Goal: Transaction & Acquisition: Obtain resource

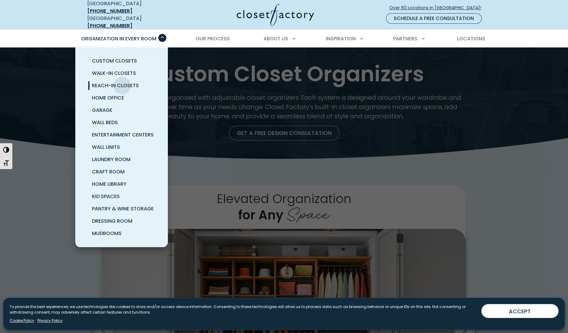
click at [123, 82] on span "Reach-In Closets" at bounding box center [115, 85] width 47 height 7
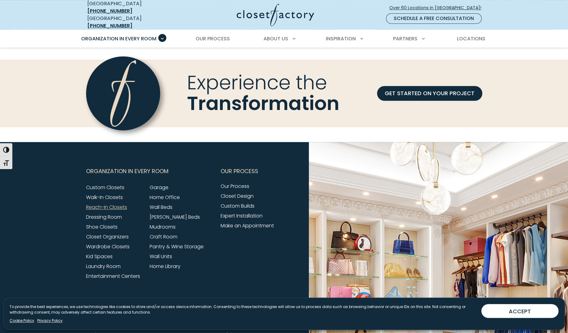
scroll to position [1942, 0]
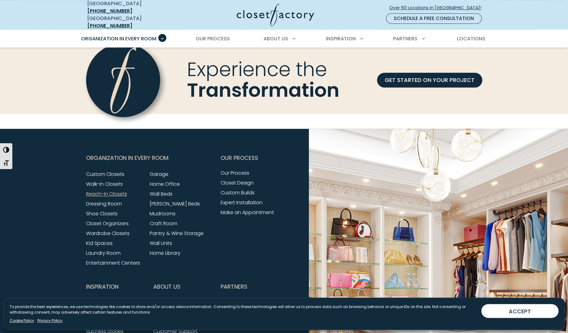
click at [451, 73] on link "GET STARTED ON YOUR PROJECT" at bounding box center [429, 80] width 105 height 15
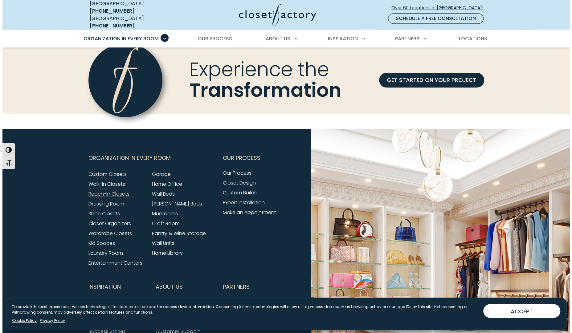
scroll to position [1942, 0]
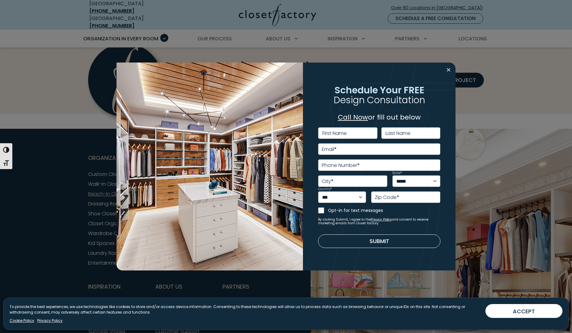
click at [448, 70] on button "Close modal" at bounding box center [448, 70] width 9 height 10
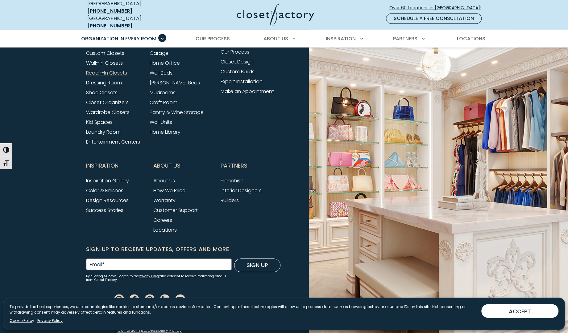
scroll to position [2032, 0]
